Goal: Information Seeking & Learning: Find specific fact

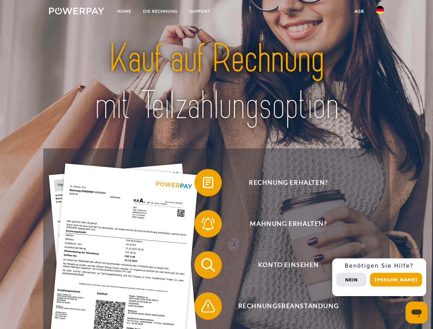
click at [76, 12] on img at bounding box center [76, 11] width 55 height 7
click at [380, 12] on img at bounding box center [380, 10] width 8 height 8
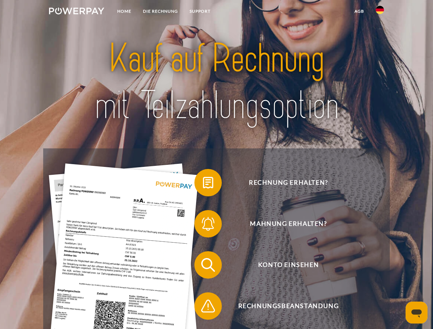
click at [359, 11] on link "agb" at bounding box center [358, 11] width 21 height 12
click at [203, 184] on span at bounding box center [198, 183] width 34 height 34
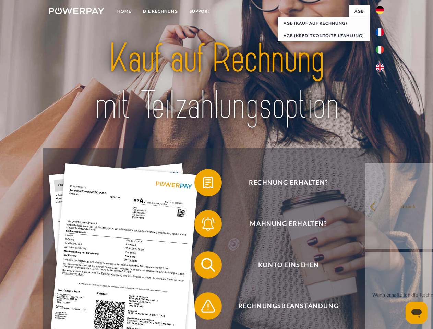
click at [203, 225] on span at bounding box center [198, 224] width 34 height 34
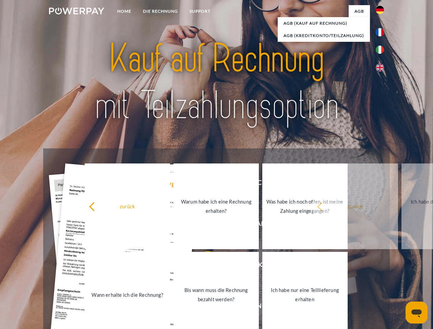
click at [203, 266] on link "Bis wann muss die Rechnung bezahlt werden?" at bounding box center [215, 295] width 85 height 86
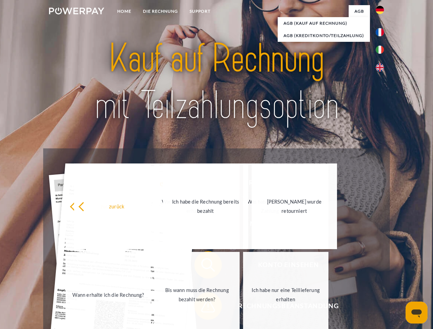
click at [203, 307] on link "Bis wann muss die Rechnung bezahlt werden?" at bounding box center [196, 295] width 85 height 86
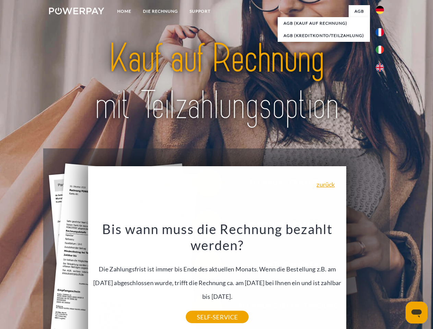
click at [365, 279] on span "Konto einsehen" at bounding box center [288, 264] width 168 height 27
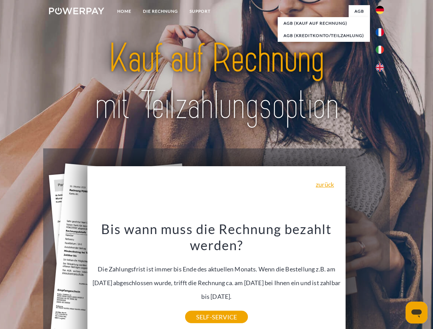
click at [398, 280] on header "Home DIE RECHNUNG SUPPORT" at bounding box center [216, 236] width 433 height 473
